Goal: Task Accomplishment & Management: Complete application form

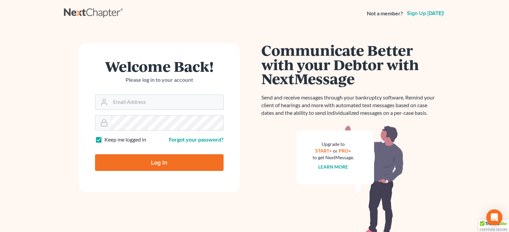
type input "gabedomjan@gmail.com"
click at [160, 162] on input "Log In" at bounding box center [159, 162] width 128 height 17
type input "Thinking..."
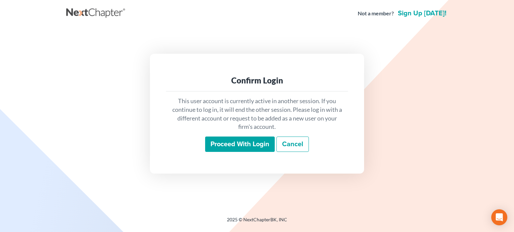
click at [239, 140] on input "Proceed with login" at bounding box center [240, 144] width 70 height 15
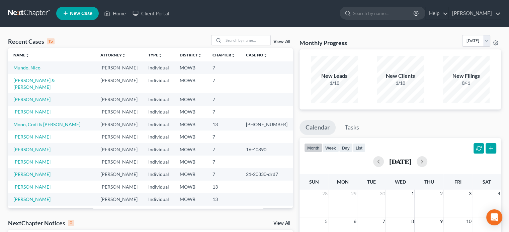
click at [16, 68] on link "Mundo, Nico" at bounding box center [26, 68] width 27 height 6
select select "1"
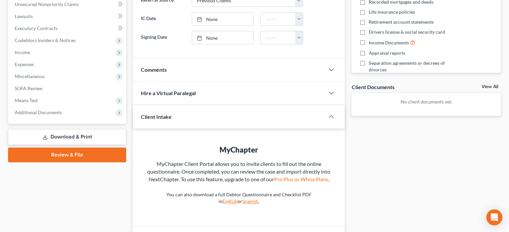
scroll to position [210, 0]
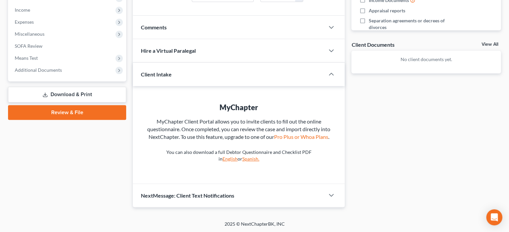
click at [72, 108] on link "Review & File" at bounding box center [67, 112] width 118 height 15
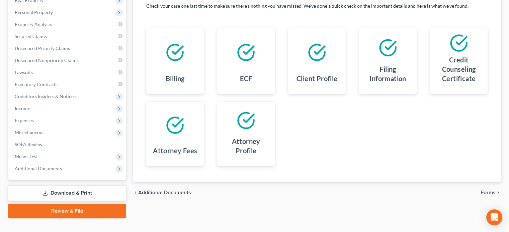
scroll to position [122, 0]
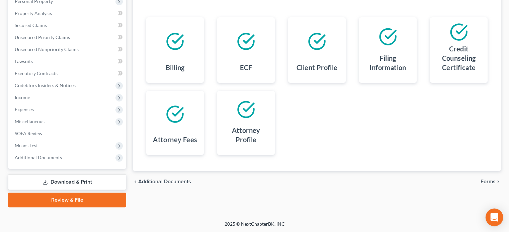
click at [493, 219] on icon "Open Intercom Messenger" at bounding box center [494, 217] width 9 height 9
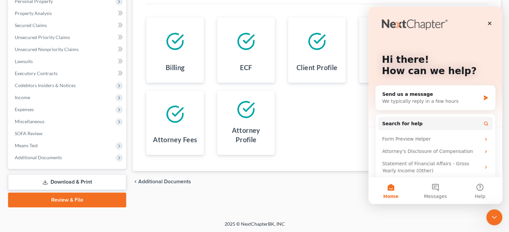
scroll to position [0, 0]
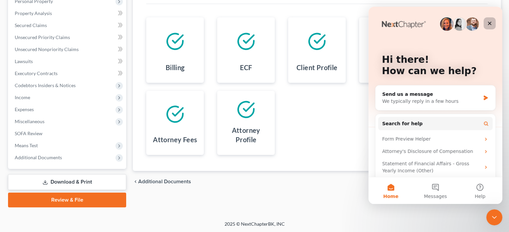
click at [490, 25] on icon "Close" at bounding box center [489, 23] width 5 height 5
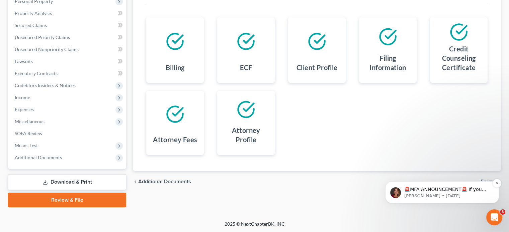
click at [465, 182] on div "🚨MFA ANNOUNCEMENT🚨 If you are filing [DATE] in [US_STATE] or [US_STATE], you ne…" at bounding box center [442, 193] width 114 height 22
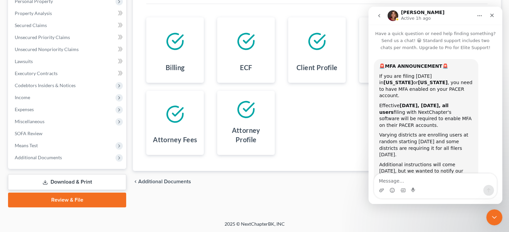
scroll to position [6, 0]
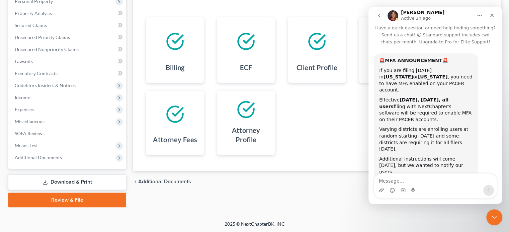
click at [333, 203] on div "Review Assemble File Review This court does not allow electronic filing for cas…" at bounding box center [316, 75] width 375 height 266
drag, startPoint x: 491, startPoint y: 16, endPoint x: 859, endPoint y: 22, distance: 368.9
click at [491, 16] on icon "Close" at bounding box center [491, 15] width 5 height 5
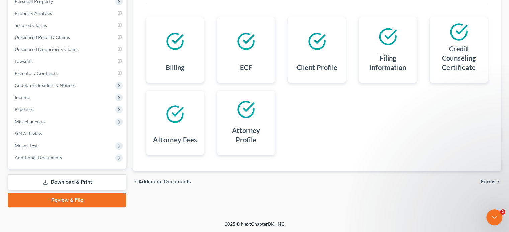
scroll to position [0, 0]
click at [484, 179] on span "Forms" at bounding box center [487, 181] width 15 height 5
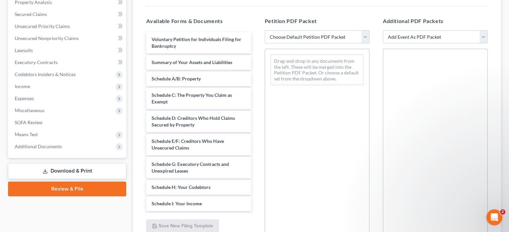
scroll to position [134, 0]
click at [309, 37] on select "Choose Default Petition PDF Packet Complete Bankruptcy Petition (all forms and …" at bounding box center [316, 36] width 105 height 13
select select "0"
click at [264, 30] on select "Choose Default Petition PDF Packet Complete Bankruptcy Petition (all forms and …" at bounding box center [316, 36] width 105 height 13
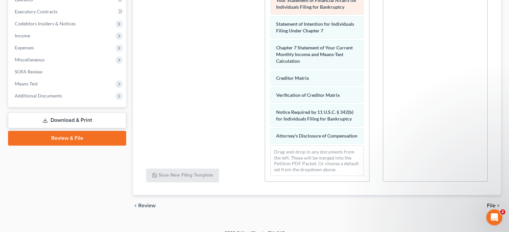
scroll to position [193, 0]
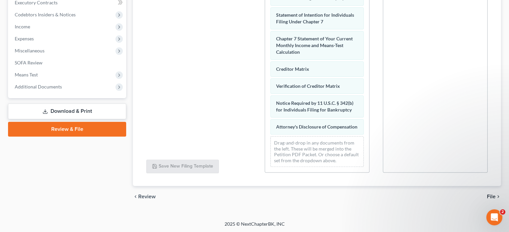
click at [493, 195] on span "File" at bounding box center [491, 196] width 9 height 5
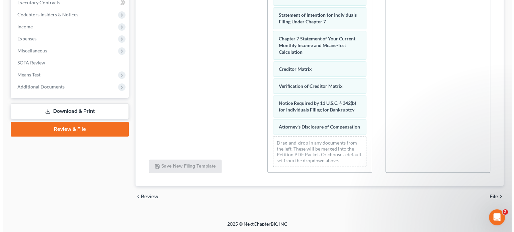
scroll to position [122, 0]
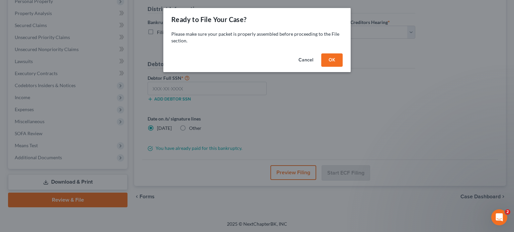
click at [330, 63] on button "OK" at bounding box center [331, 60] width 21 height 13
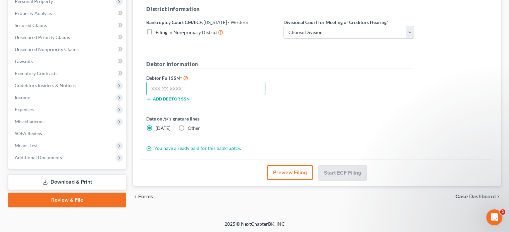
click at [155, 90] on input "text" at bounding box center [205, 88] width 119 height 13
type input "530-99-3364"
click at [188, 126] on label "Other" at bounding box center [194, 128] width 12 height 7
click at [190, 126] on input "Other" at bounding box center [192, 127] width 4 height 4
radio input "true"
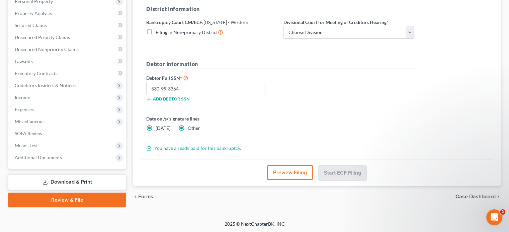
radio input "false"
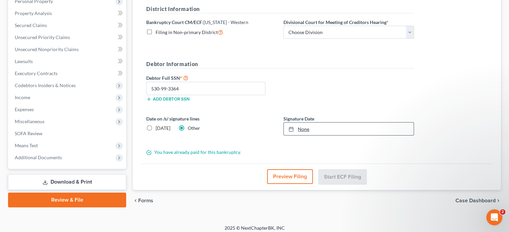
type input "[DATE]"
click at [294, 128] on div at bounding box center [292, 129] width 9 height 6
click at [289, 177] on button "Preview Filing" at bounding box center [290, 177] width 46 height 15
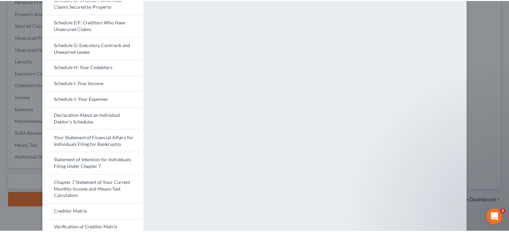
scroll to position [0, 0]
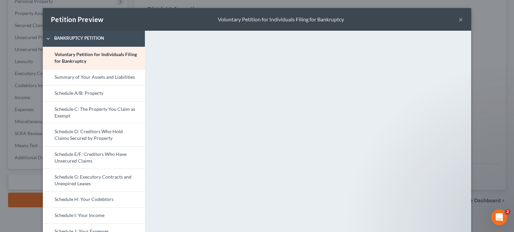
click at [458, 21] on button "×" at bounding box center [460, 19] width 5 height 8
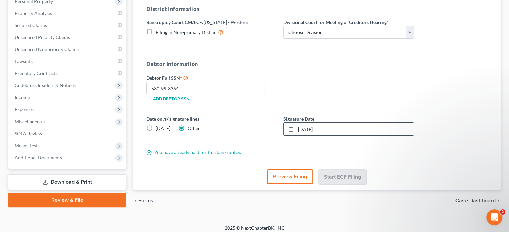
click at [223, 190] on div "chevron_left Forms Case Dashboard chevron_right" at bounding box center [317, 200] width 368 height 21
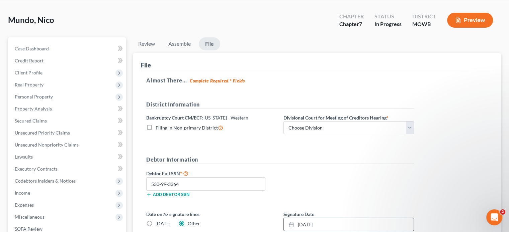
scroll to position [67, 0]
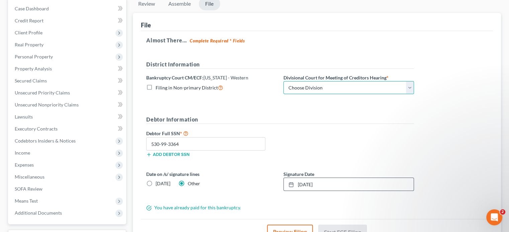
click at [409, 87] on select "Choose Division Central Southern Southwestern St. [PERSON_NAME]" at bounding box center [348, 87] width 130 height 13
select select "4"
click at [283, 81] on select "Choose Division Central Southern Southwestern St. [PERSON_NAME]" at bounding box center [348, 87] width 130 height 13
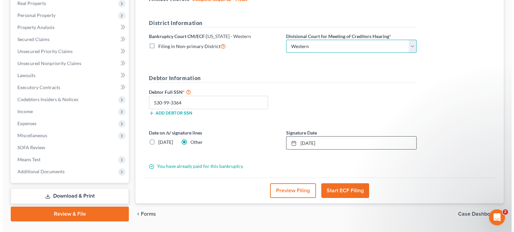
scroll to position [92, 0]
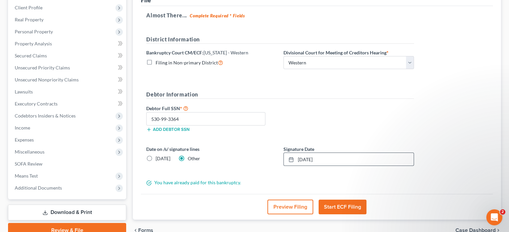
click at [335, 202] on button "Start ECF Filing" at bounding box center [342, 207] width 48 height 15
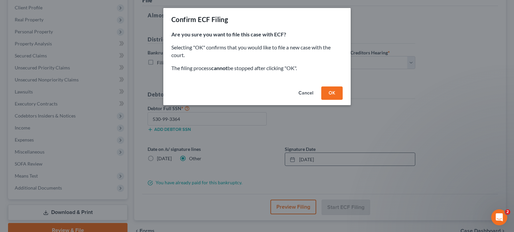
click at [329, 94] on button "OK" at bounding box center [331, 93] width 21 height 13
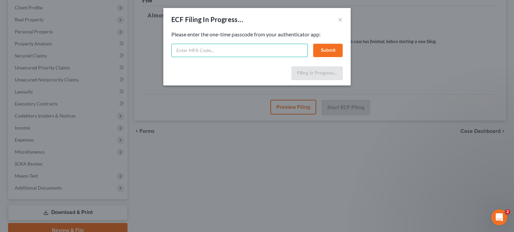
click at [197, 51] on input "text" at bounding box center [239, 50] width 136 height 13
type input "060850"
click at [329, 52] on button "Submit" at bounding box center [327, 50] width 29 height 13
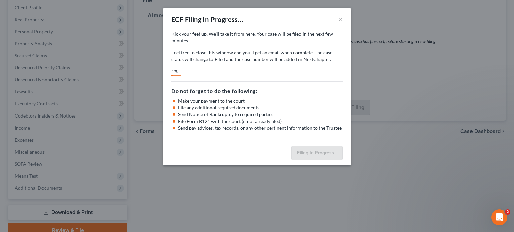
select select "4"
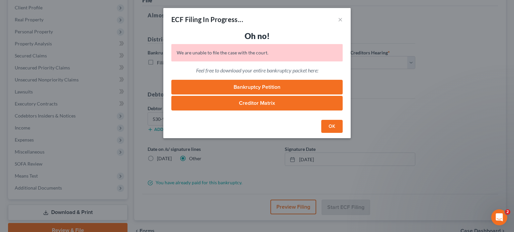
click at [328, 125] on button "OK" at bounding box center [331, 126] width 21 height 13
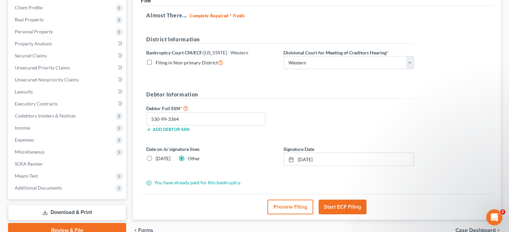
click at [326, 204] on button "Start ECF Filing" at bounding box center [342, 207] width 48 height 15
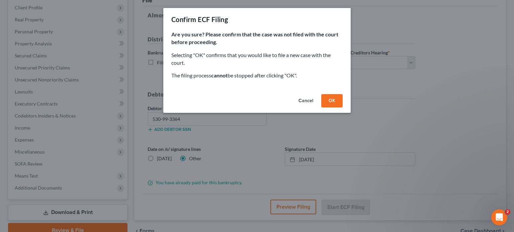
click at [332, 104] on button "OK" at bounding box center [331, 100] width 21 height 13
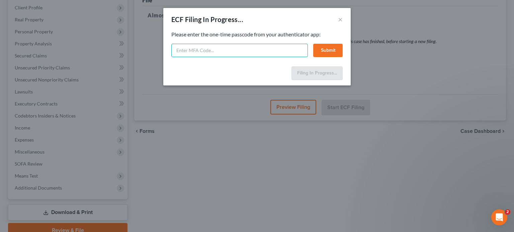
click at [178, 52] on input "text" at bounding box center [239, 50] width 136 height 13
type input "184961"
click at [324, 50] on button "Submit" at bounding box center [327, 50] width 29 height 13
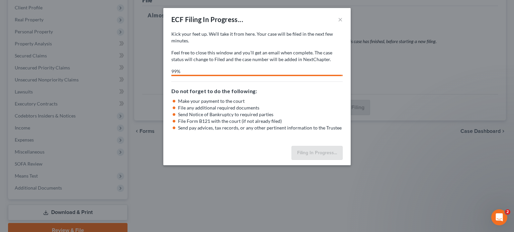
select select "4"
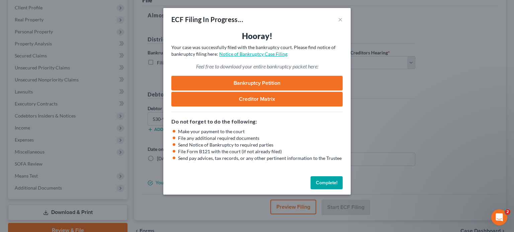
click at [246, 51] on link "Notice of Bankruptcy Case Filing" at bounding box center [253, 54] width 68 height 6
click at [237, 100] on link "Creditor Matrix" at bounding box center [256, 99] width 171 height 15
